Goal: Task Accomplishment & Management: Complete application form

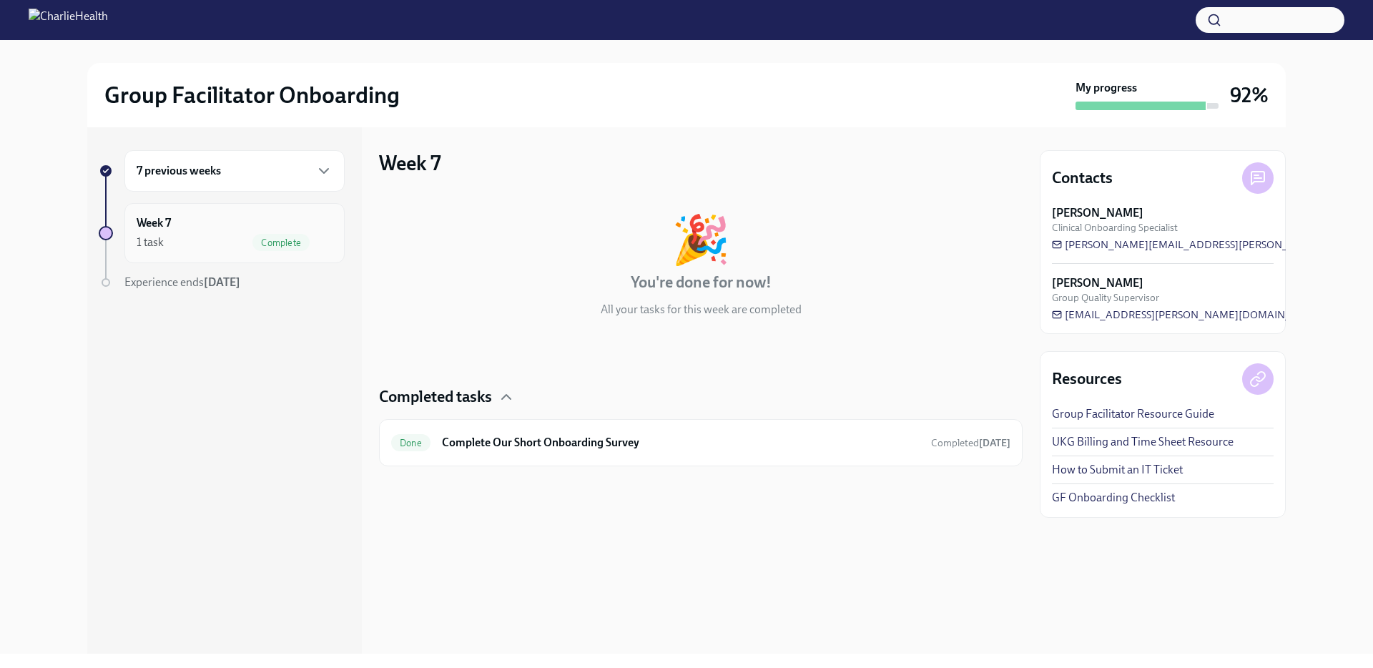
click at [200, 229] on div "Week 7 1 task Complete" at bounding box center [235, 233] width 196 height 36
click at [279, 172] on div "7 previous weeks" at bounding box center [235, 170] width 196 height 17
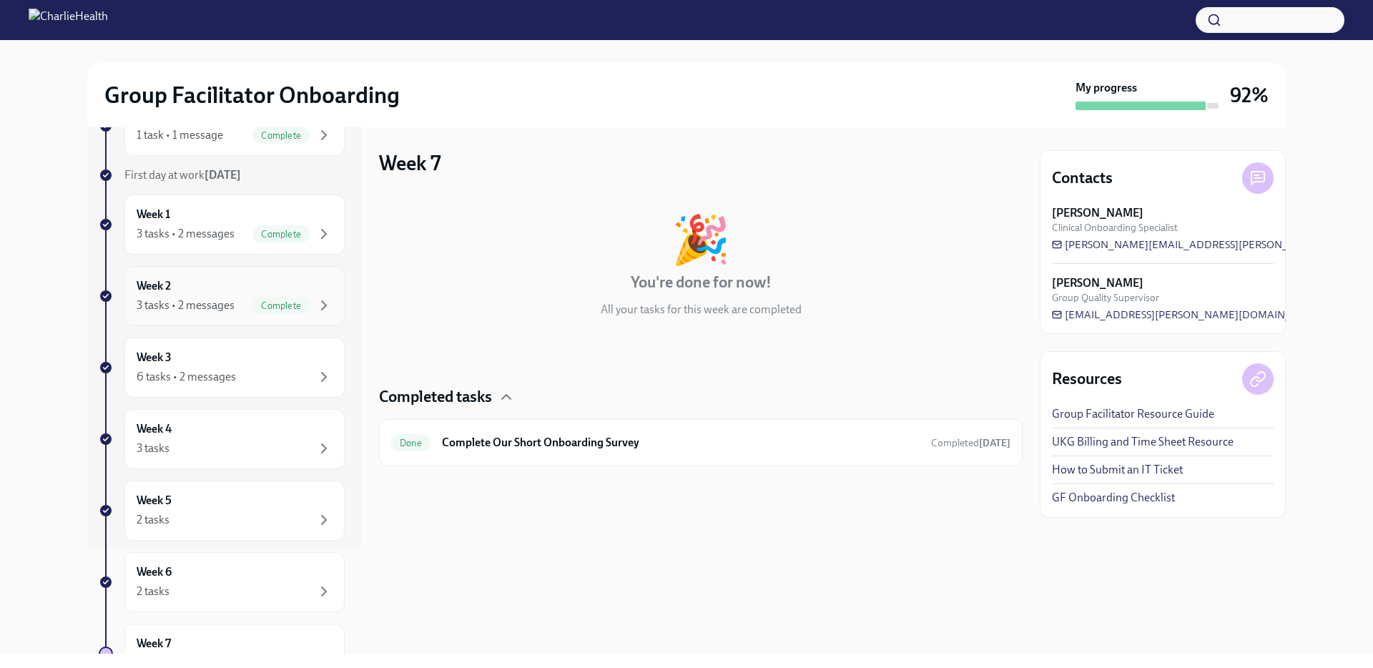
scroll to position [222, 0]
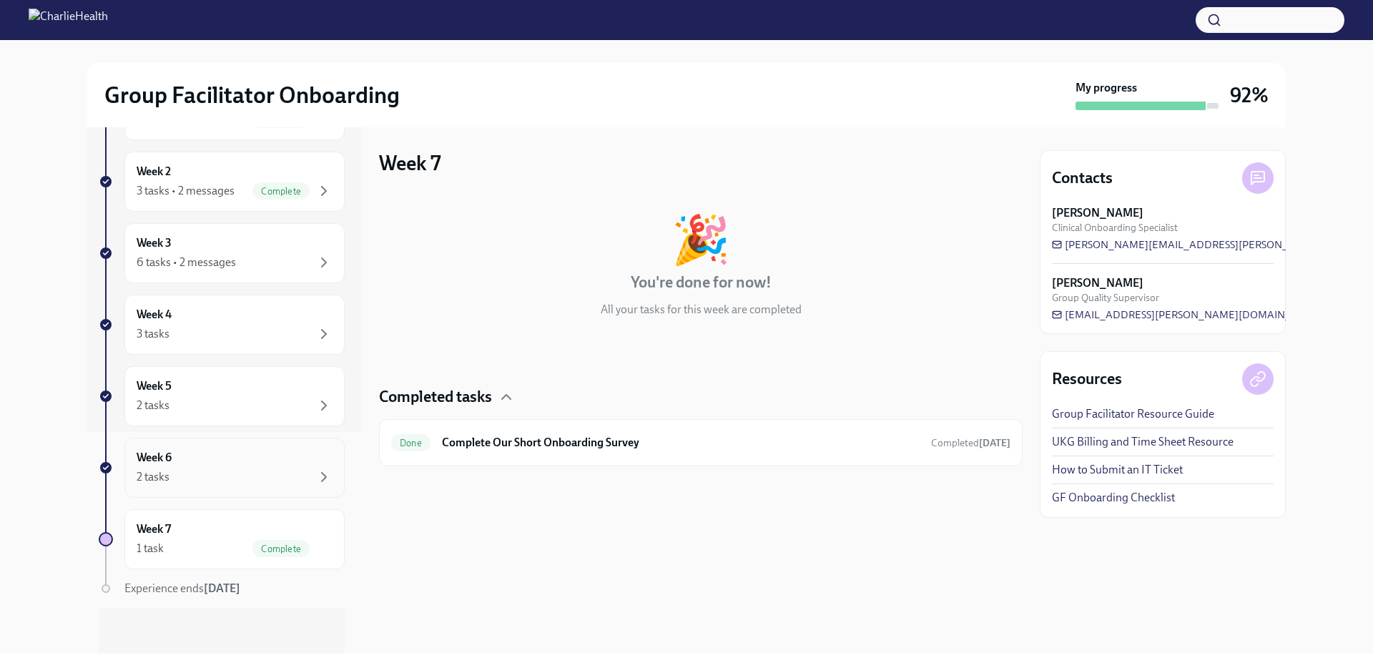
click at [188, 458] on div "Week 6 2 tasks" at bounding box center [235, 468] width 196 height 36
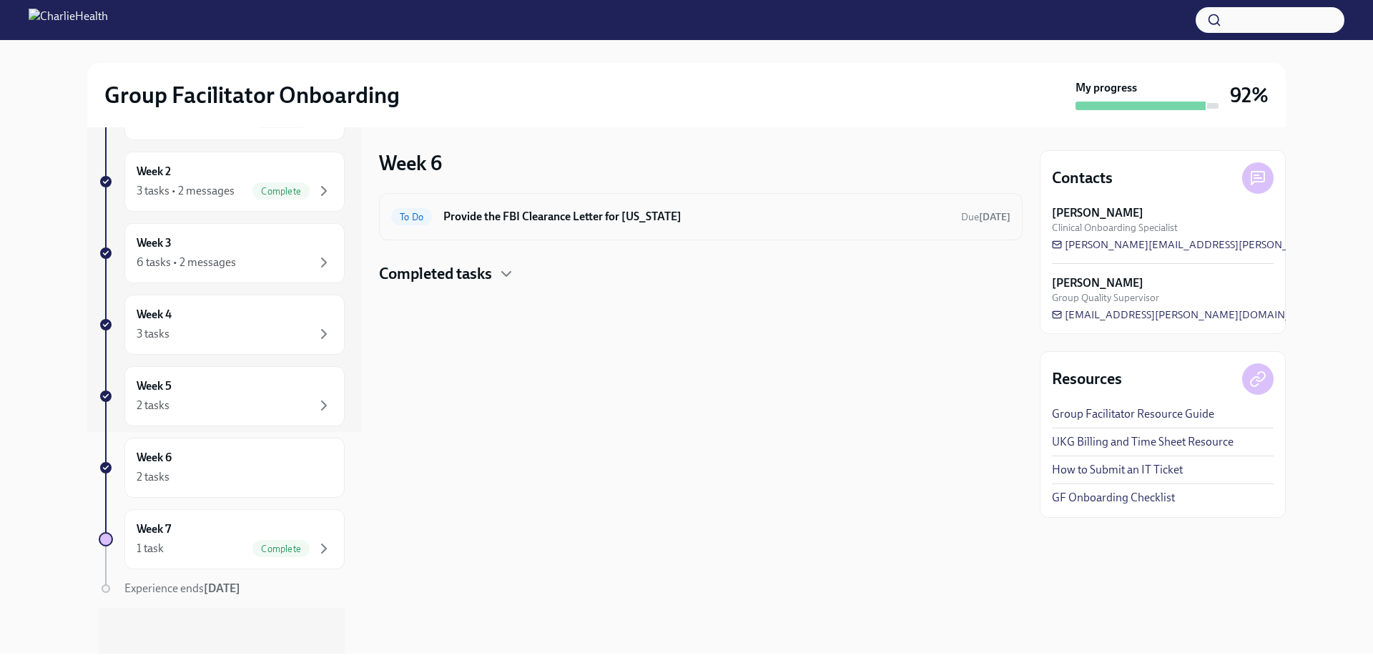
click at [511, 217] on h6 "Provide the FBI Clearance Letter for [US_STATE]" at bounding box center [696, 217] width 506 height 16
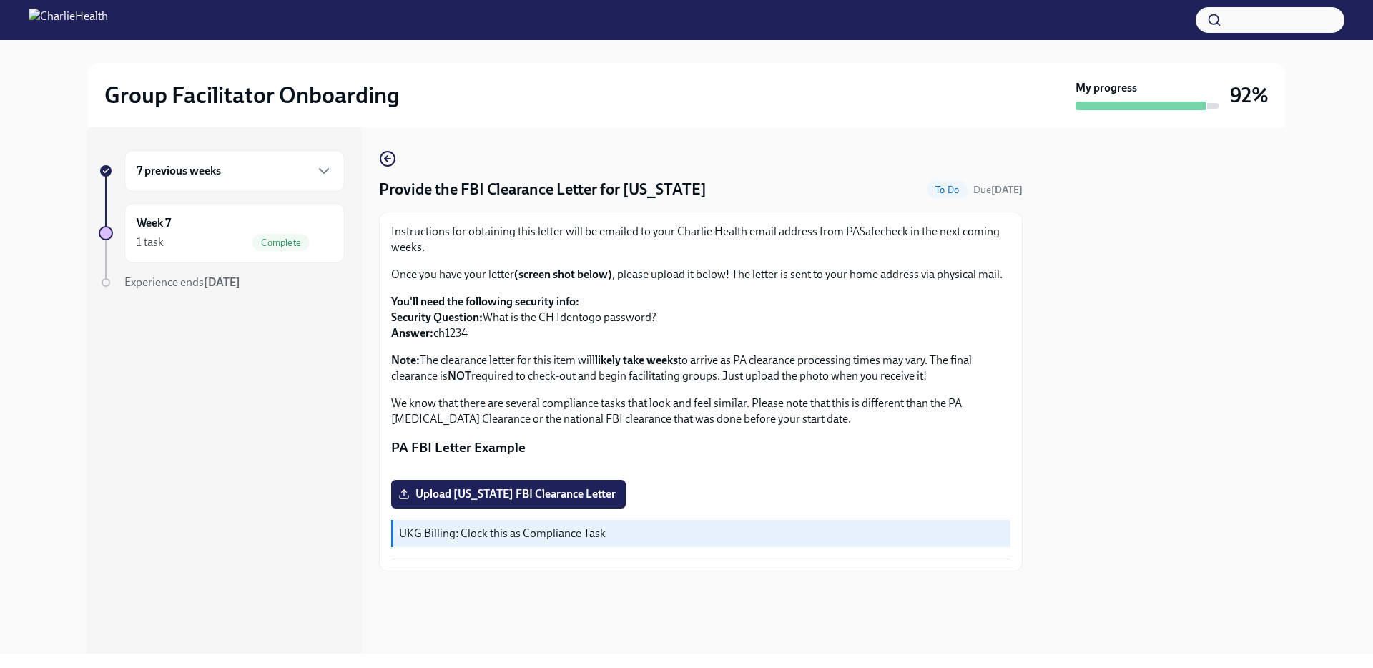
scroll to position [182, 0]
click at [475, 501] on span "Upload [US_STATE] FBI Clearance Letter" at bounding box center [508, 494] width 214 height 14
click at [0, 0] on input "Upload [US_STATE] FBI Clearance Letter" at bounding box center [0, 0] width 0 height 0
